Goal: Navigation & Orientation: Find specific page/section

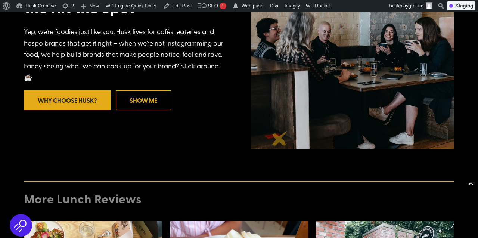
scroll to position [1376, 0]
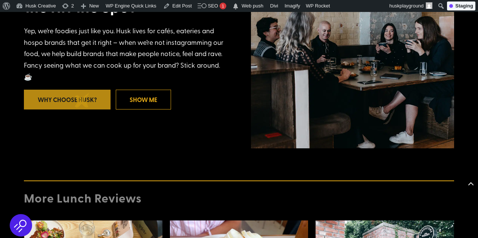
click at [82, 100] on link "Why Choose Husk?" at bounding box center [67, 100] width 87 height 20
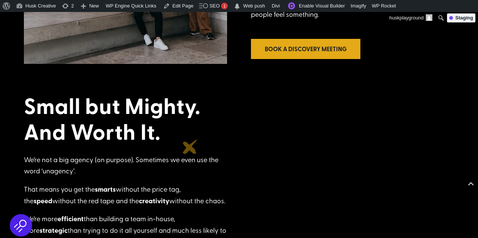
scroll to position [288, 0]
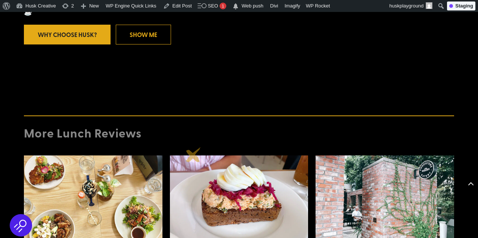
scroll to position [1419, 0]
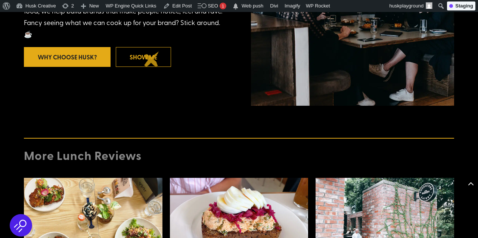
click at [152, 59] on link "Show me" at bounding box center [143, 57] width 55 height 20
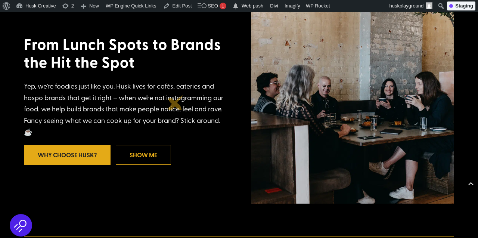
scroll to position [1321, 0]
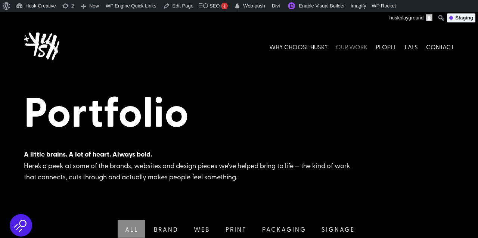
scroll to position [21, 0]
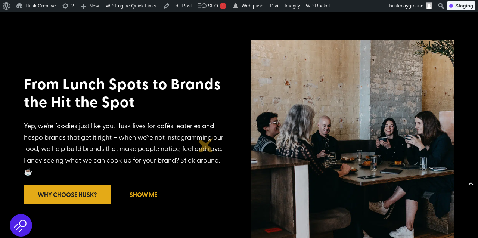
scroll to position [1276, 0]
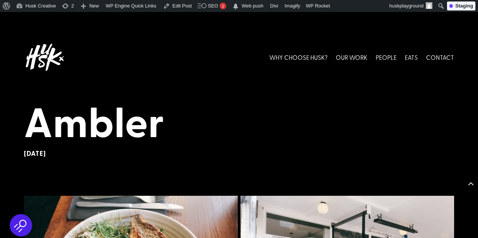
scroll to position [1276, 0]
